Goal: Entertainment & Leisure: Browse casually

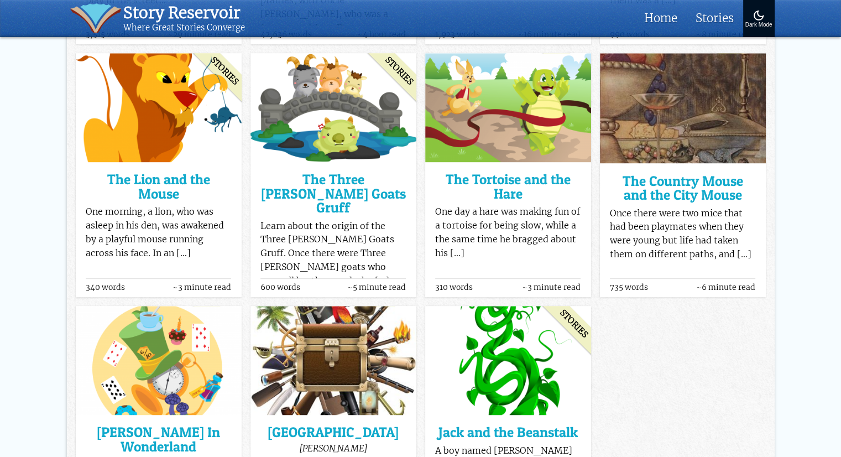
scroll to position [630, 0]
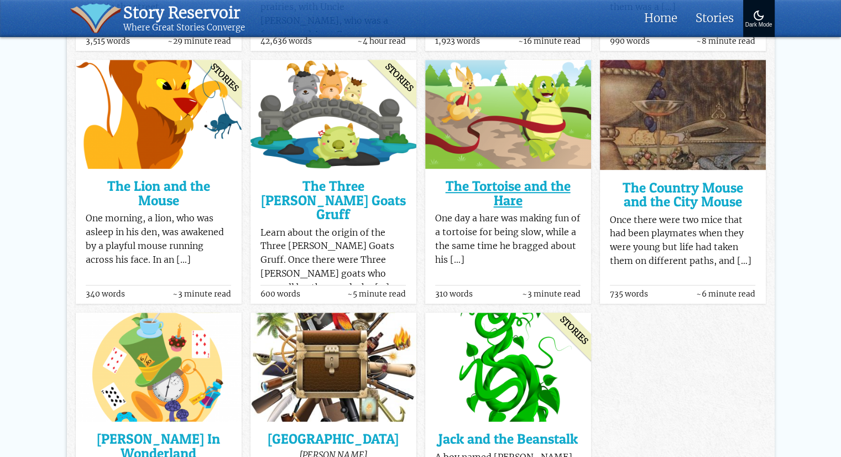
click at [529, 192] on h3 "The Tortoise and the Hare" at bounding box center [507, 193] width 145 height 28
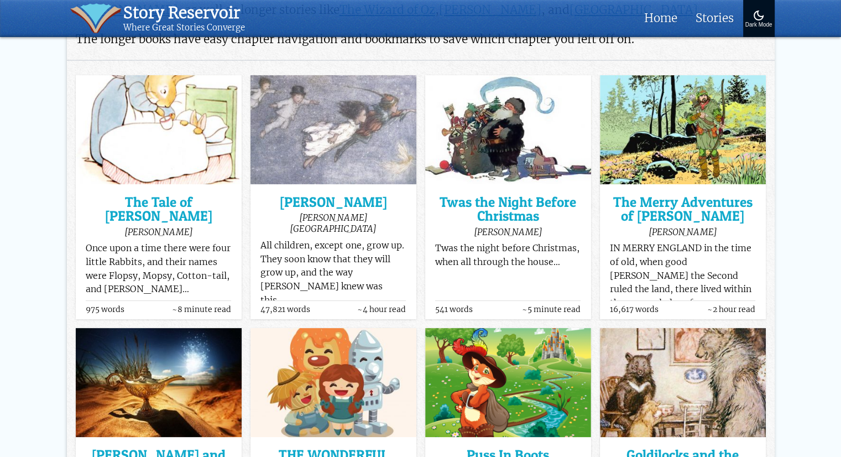
scroll to position [112, 0]
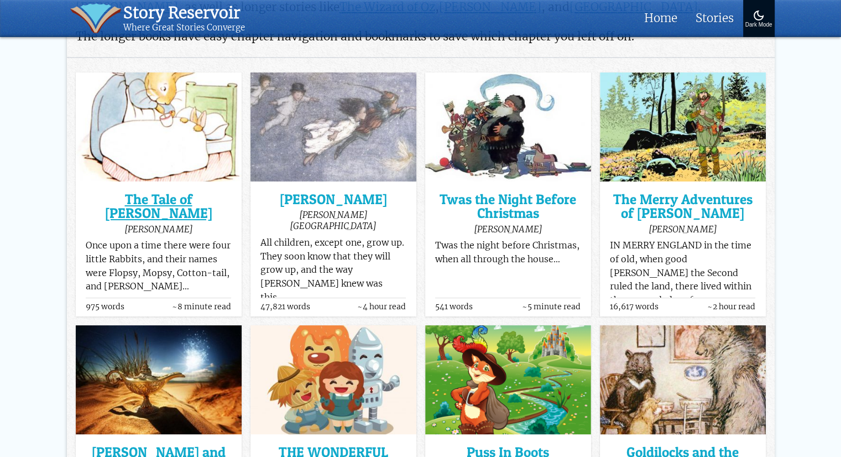
click at [165, 205] on h3 "The Tale of [PERSON_NAME]" at bounding box center [158, 206] width 145 height 28
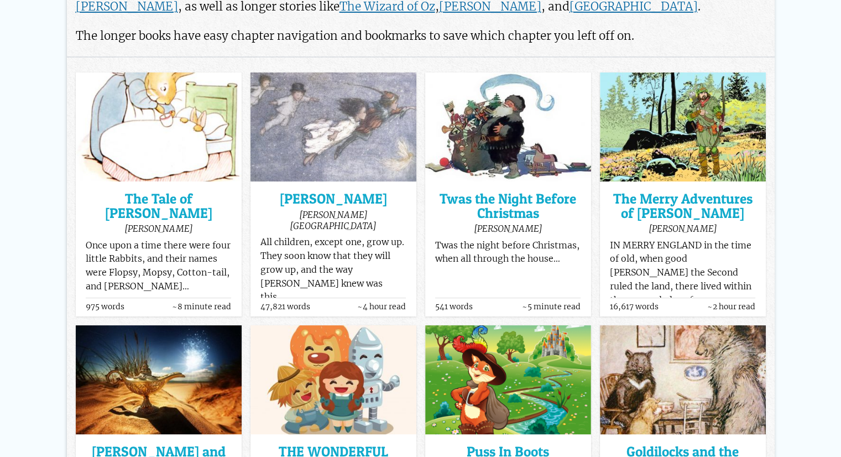
scroll to position [0, 0]
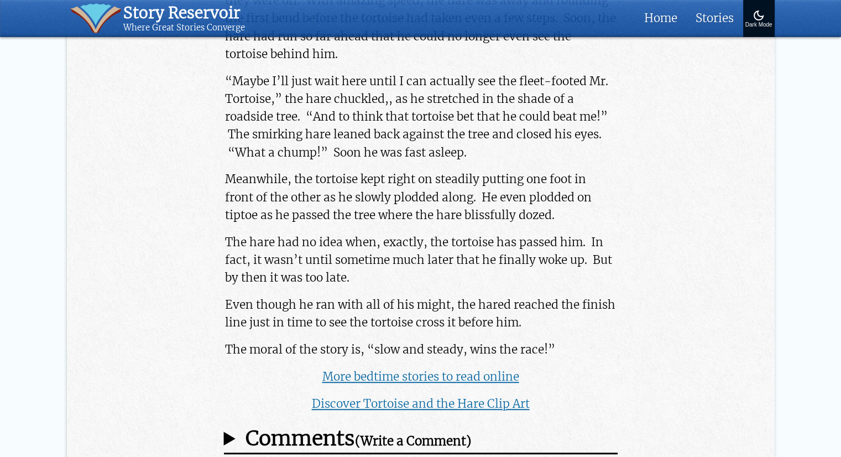
scroll to position [686, 0]
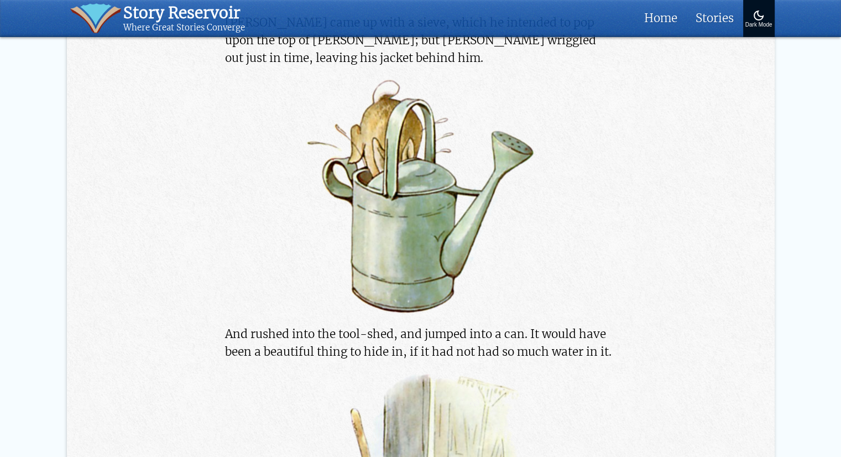
scroll to position [5075, 0]
